Goal: Navigation & Orientation: Find specific page/section

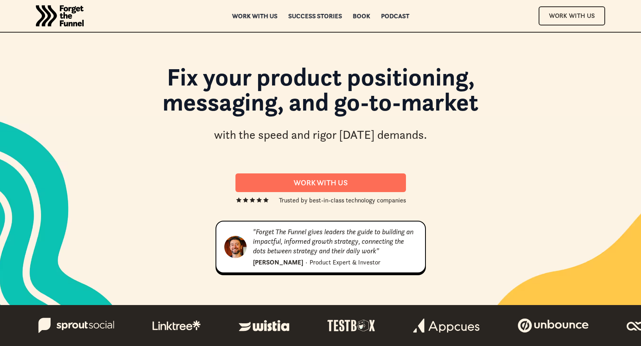
click at [364, 16] on div "Book" at bounding box center [361, 16] width 18 height 6
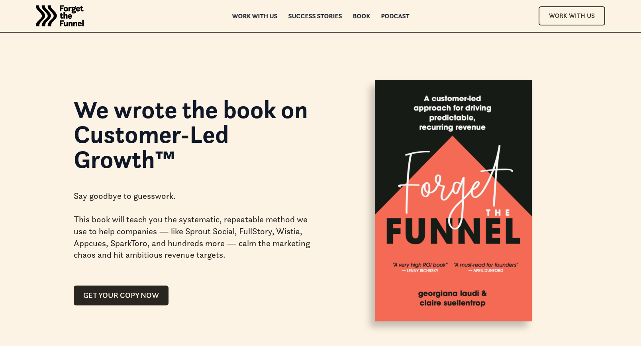
click at [396, 25] on div "ABOUT ABOUT Work with us Work with us Success Stories Success Stories Book Book…" at bounding box center [320, 16] width 641 height 32
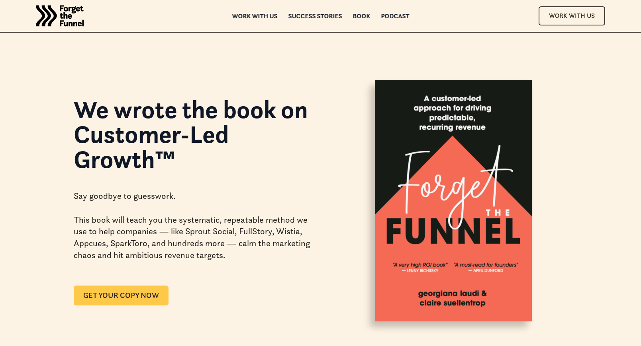
click at [137, 294] on link "GET YOUR COPY NOW" at bounding box center [121, 296] width 95 height 20
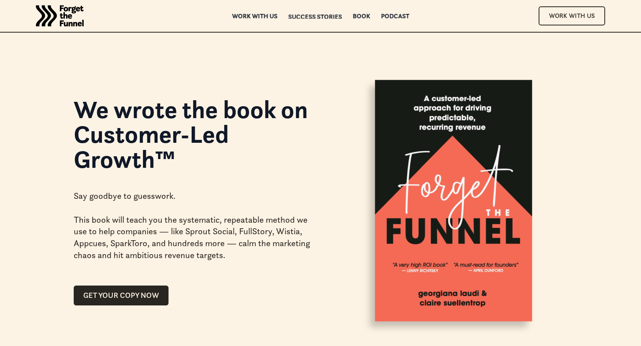
click at [318, 14] on div "Success Stories" at bounding box center [315, 17] width 54 height 6
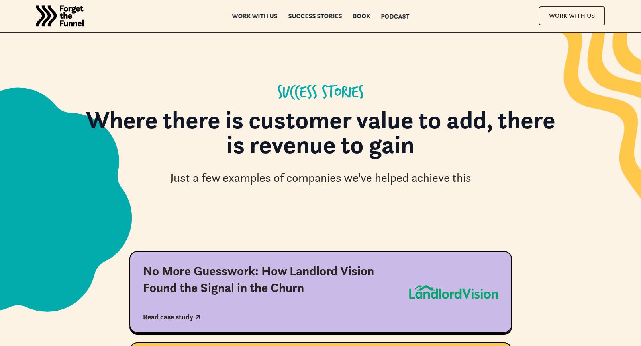
click at [390, 14] on div "Podcast" at bounding box center [395, 17] width 28 height 6
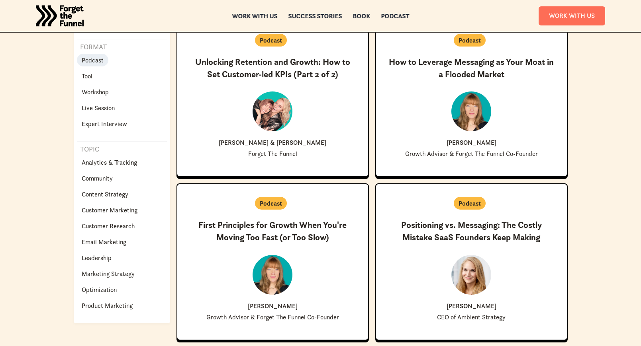
scroll to position [203, 0]
